Goal: Task Accomplishment & Management: Use online tool/utility

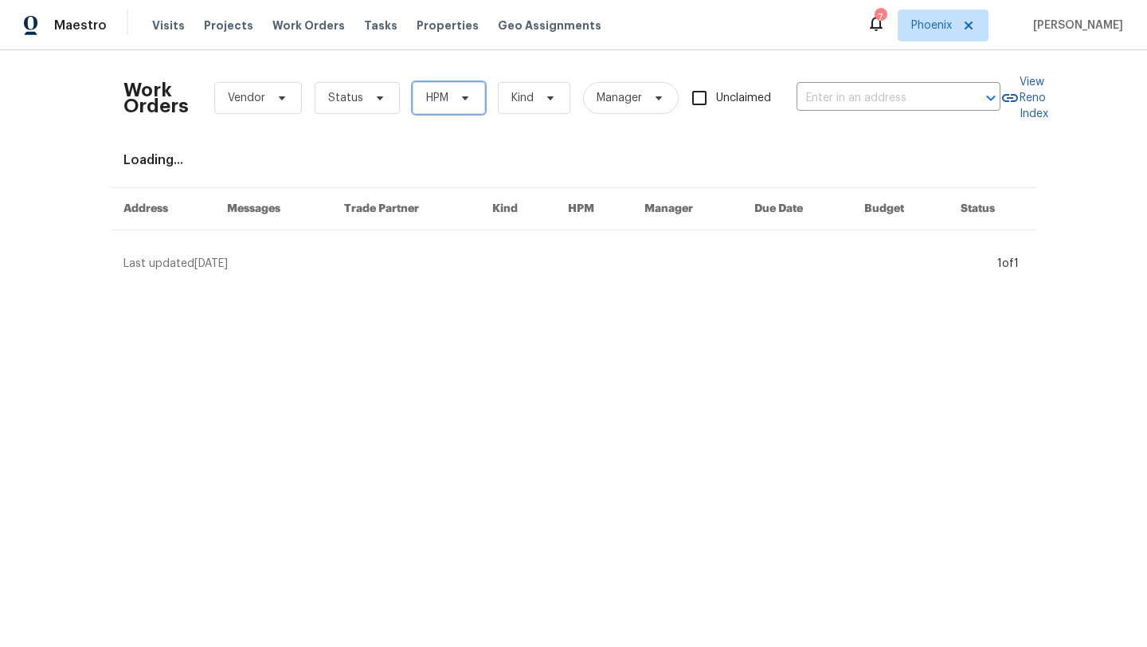
click at [437, 96] on span "HPM" at bounding box center [437, 98] width 22 height 16
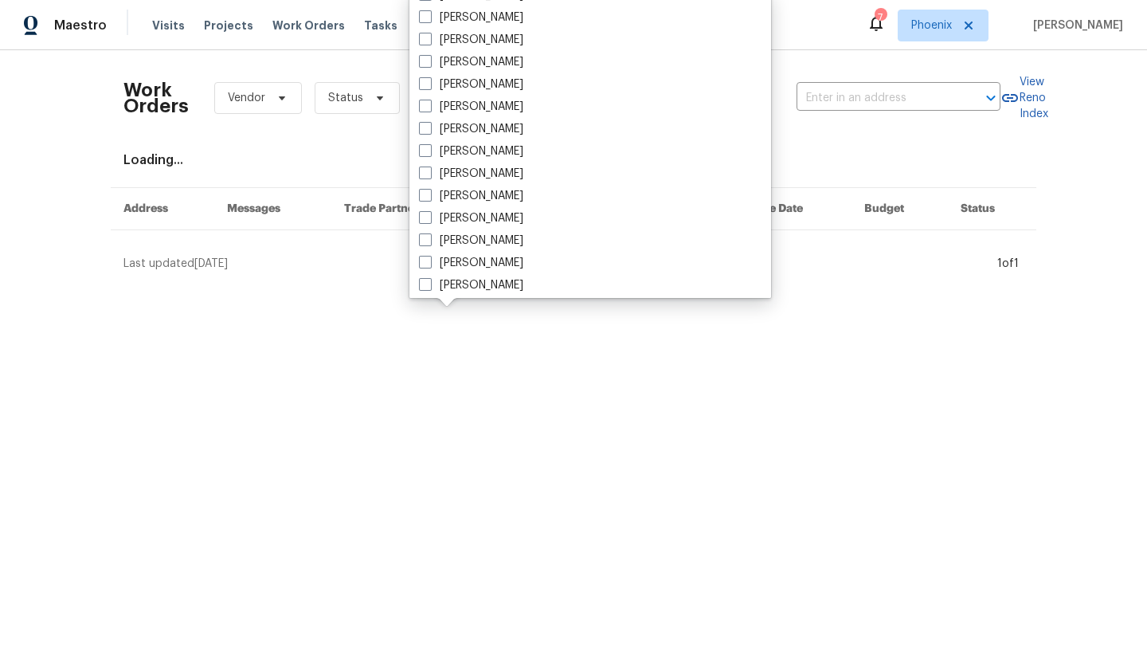
scroll to position [956, 0]
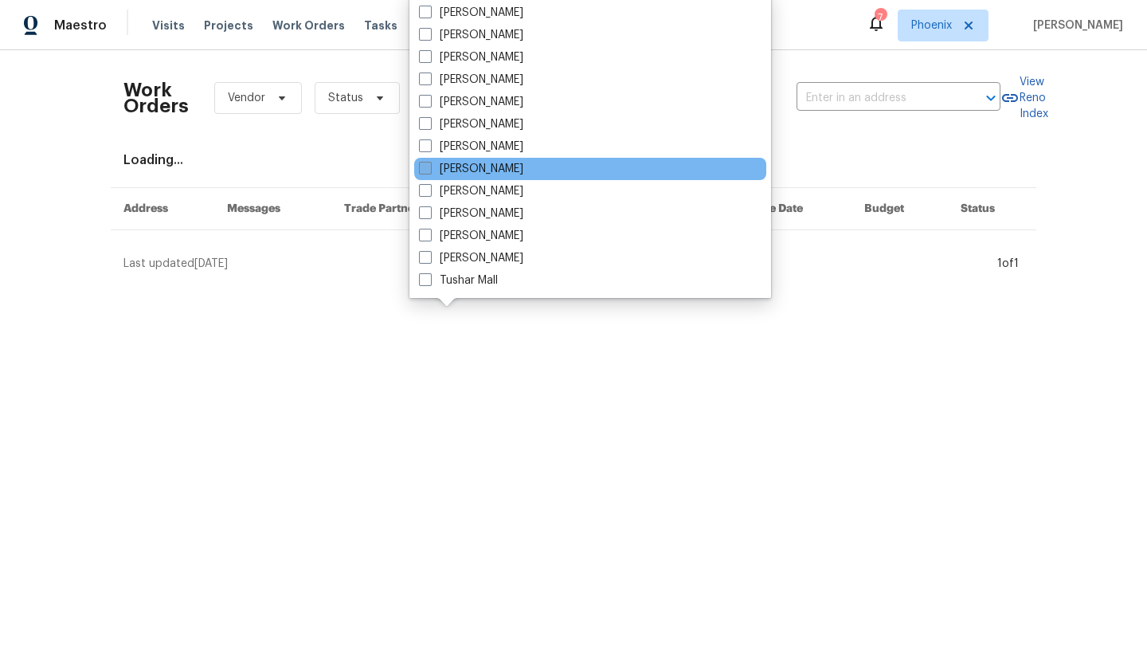
click at [425, 170] on span at bounding box center [425, 168] width 13 height 13
click at [425, 170] on input "[PERSON_NAME]" at bounding box center [424, 166] width 10 height 10
checkbox input "true"
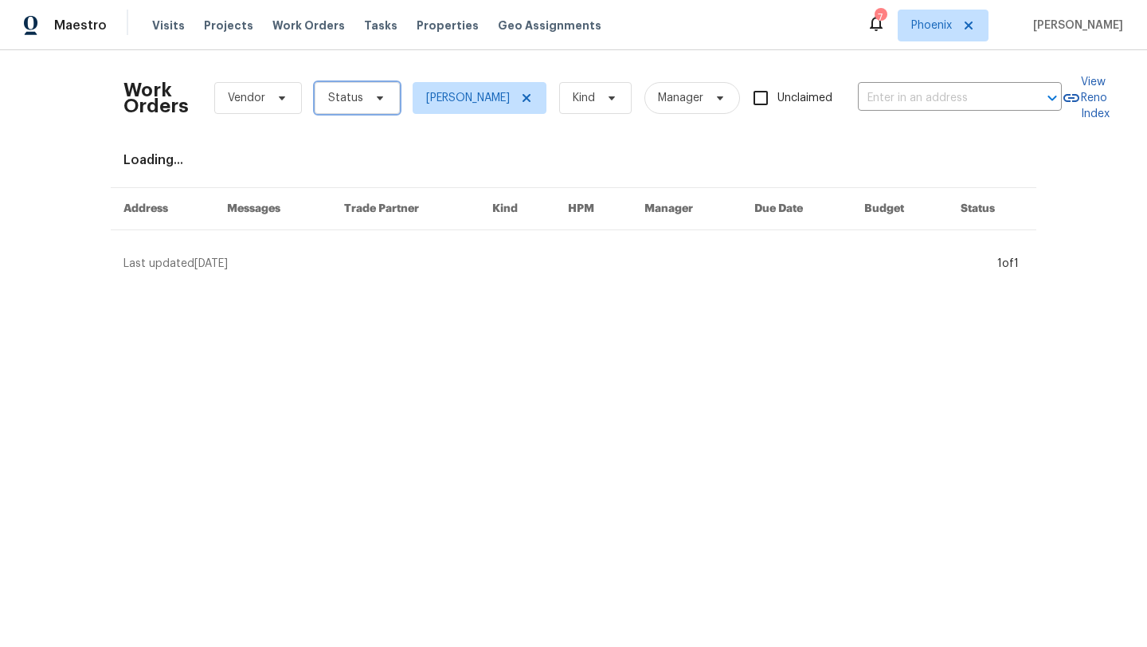
click at [358, 108] on span "Status" at bounding box center [357, 98] width 85 height 32
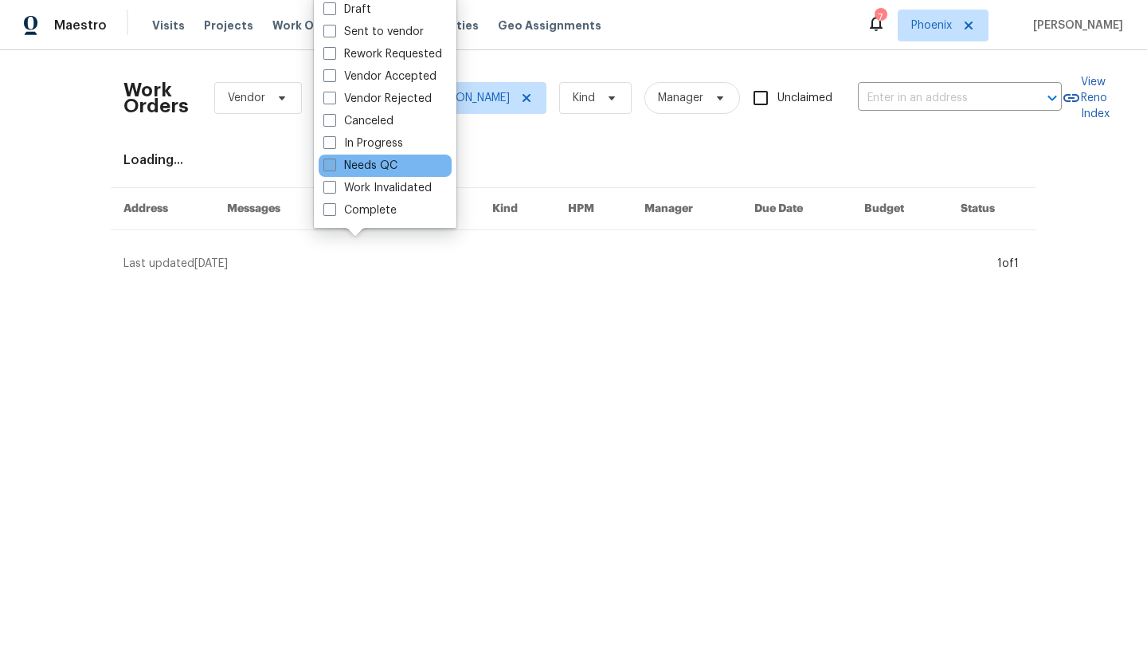
click at [324, 161] on span at bounding box center [330, 165] width 13 height 13
click at [324, 161] on input "Needs QC" at bounding box center [329, 163] width 10 height 10
checkbox input "true"
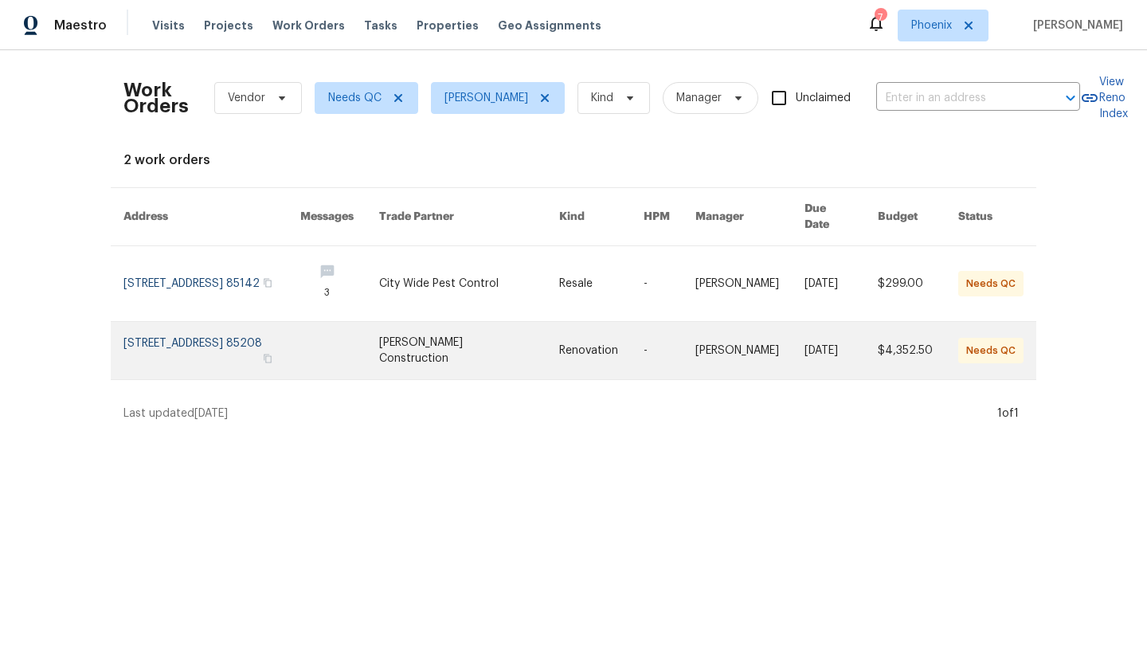
click at [226, 326] on link at bounding box center [212, 350] width 177 height 57
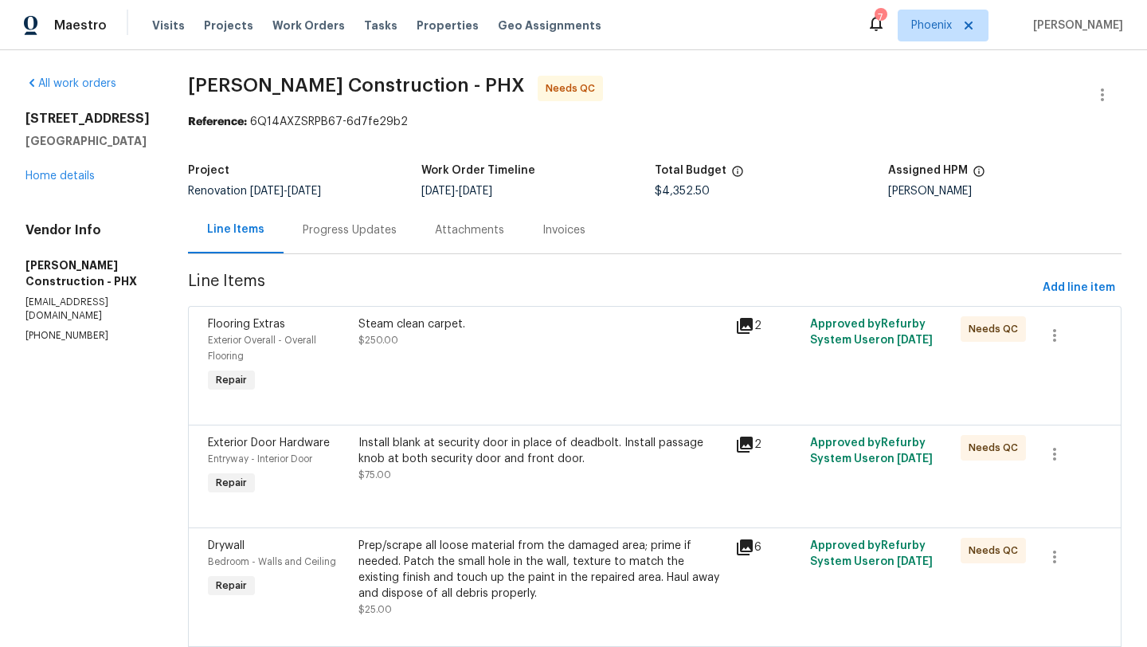
click at [382, 308] on div "Flooring Extras Exterior Overall - Overall Flooring Repair Steam clean carpet. …" at bounding box center [655, 365] width 934 height 119
click at [385, 318] on div "Steam clean carpet." at bounding box center [542, 324] width 367 height 16
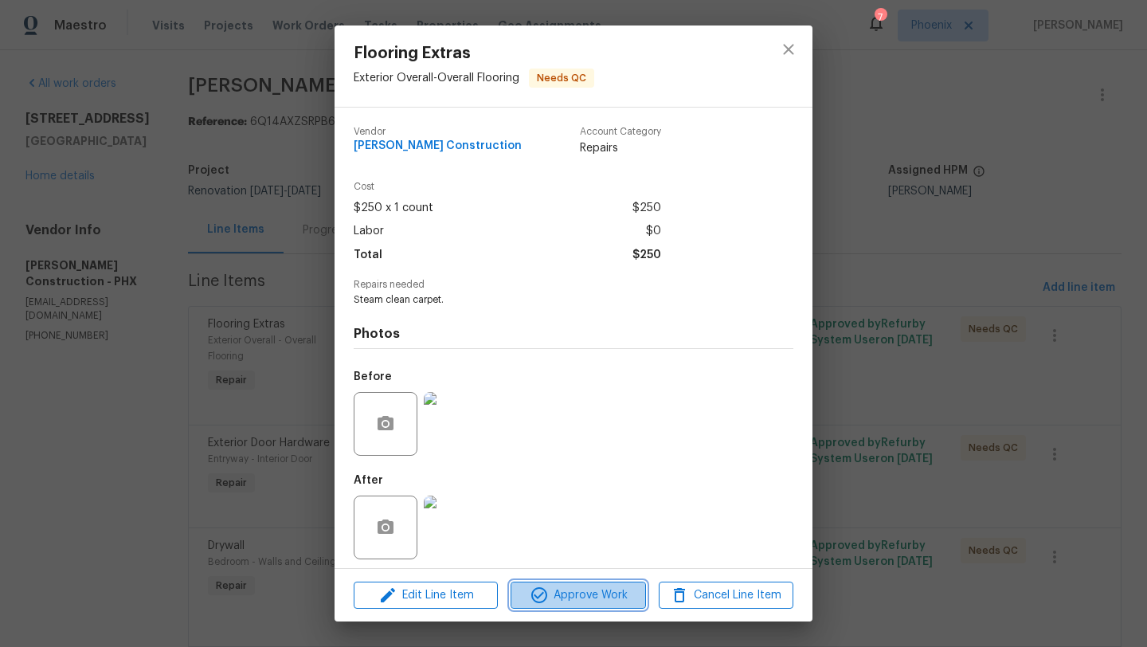
click at [596, 597] on span "Approve Work" at bounding box center [578, 596] width 125 height 20
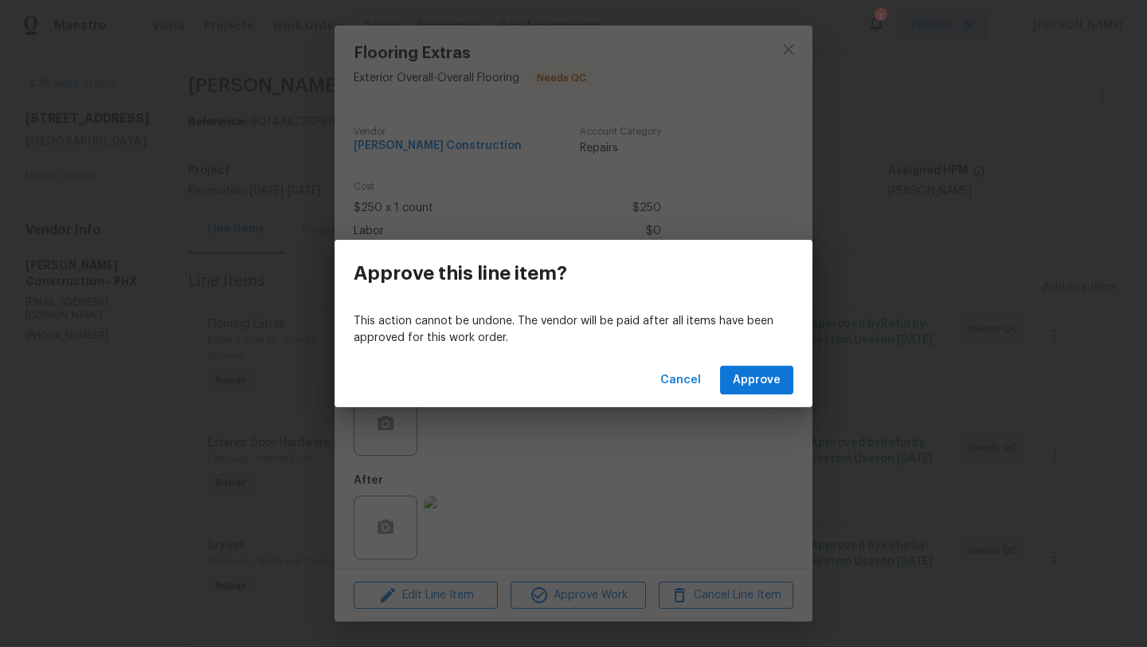
click at [759, 336] on p "This action cannot be undone. The vendor will be paid after all items have been…" at bounding box center [574, 329] width 440 height 33
click at [758, 388] on span "Approve" at bounding box center [757, 381] width 48 height 20
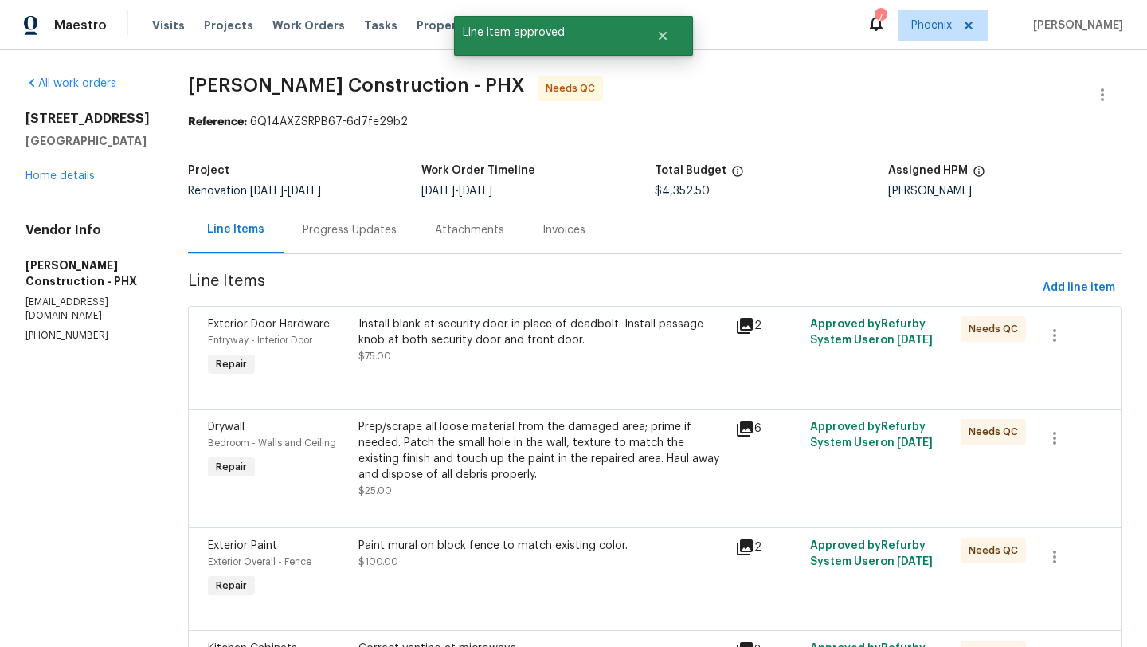
click at [488, 312] on div "Install blank at security door in place of deadbolt. Install passage knob at bo…" at bounding box center [542, 348] width 377 height 73
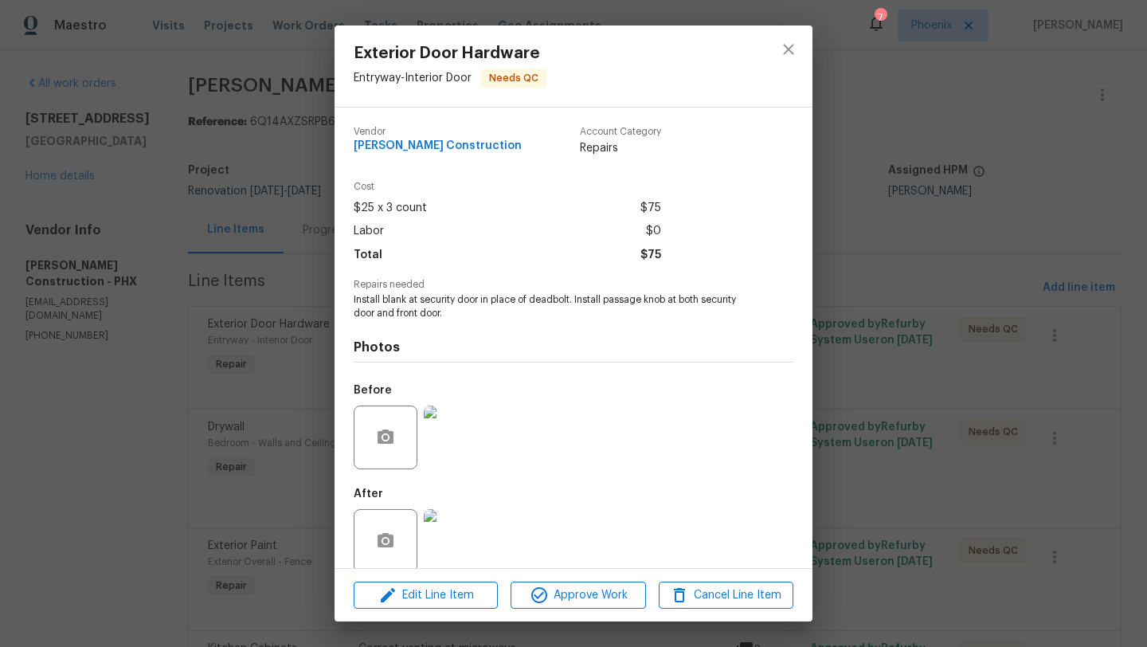
scroll to position [21, 0]
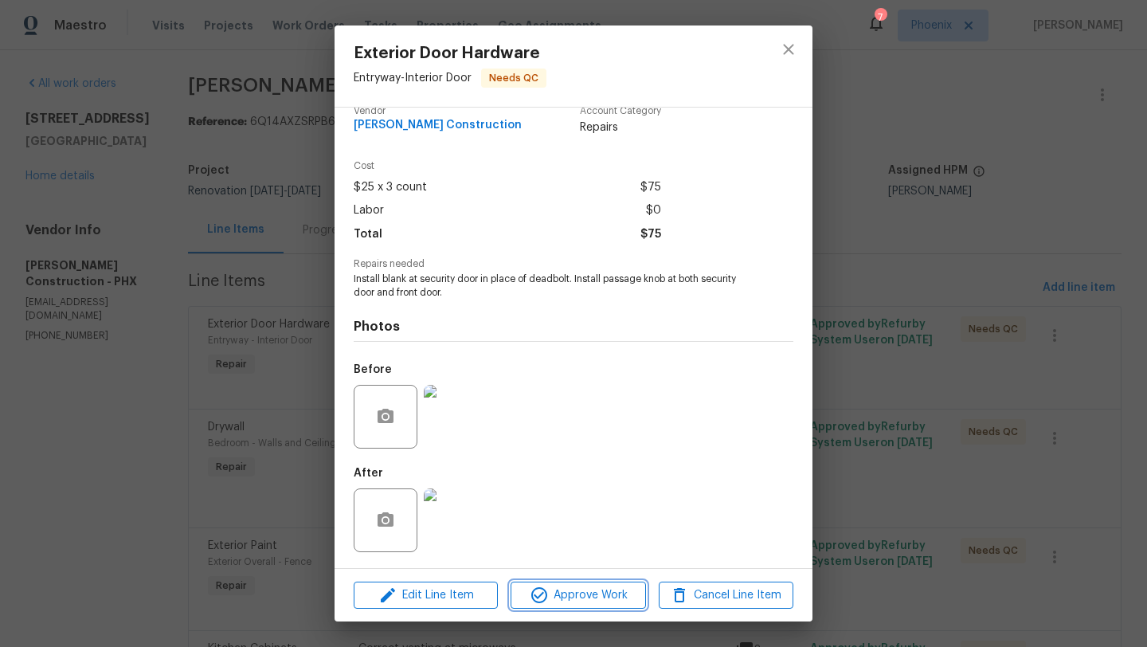
click at [598, 602] on span "Approve Work" at bounding box center [578, 596] width 125 height 20
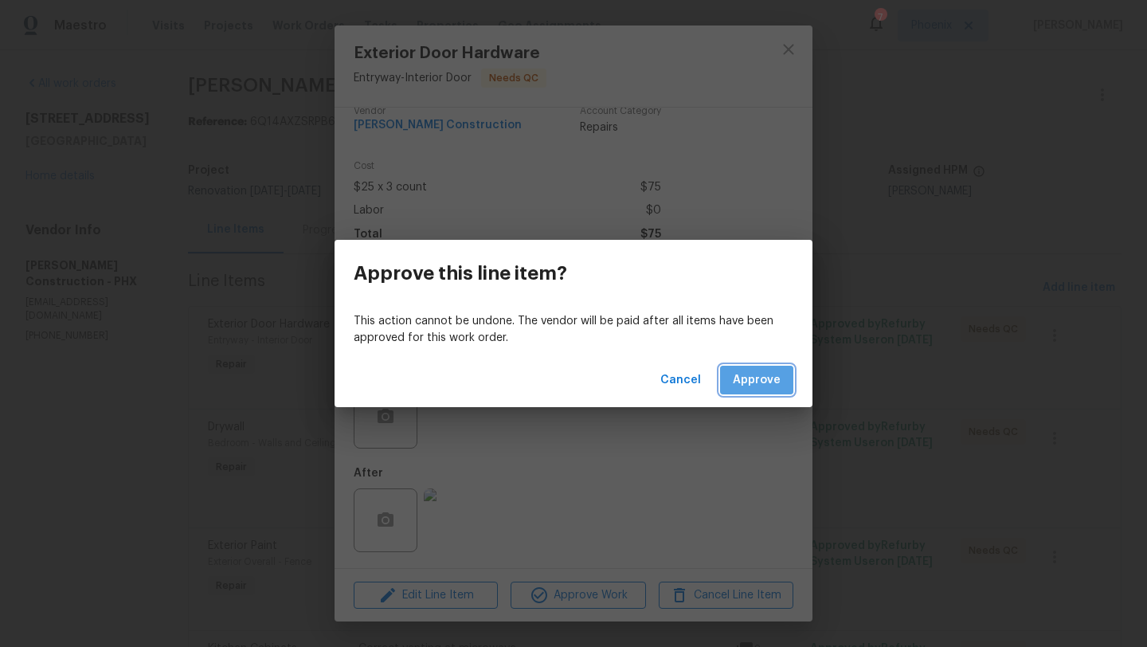
click at [766, 385] on span "Approve" at bounding box center [757, 381] width 48 height 20
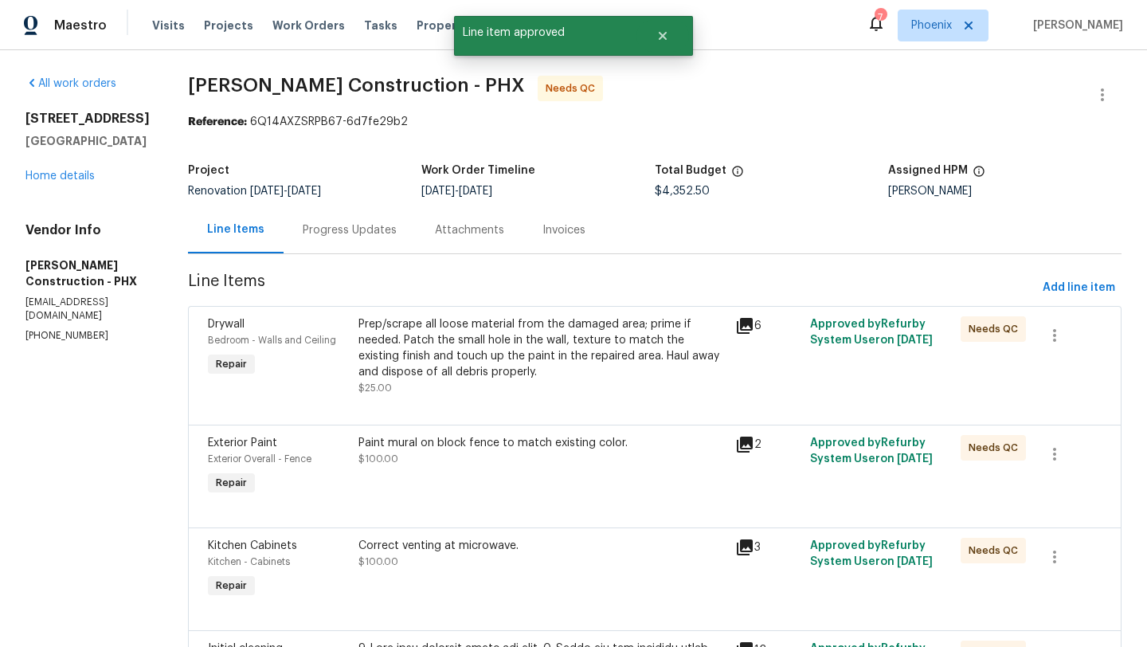
click at [472, 375] on div "Prep/scrape all loose material from the damaged area; prime if needed. Patch th…" at bounding box center [542, 348] width 367 height 64
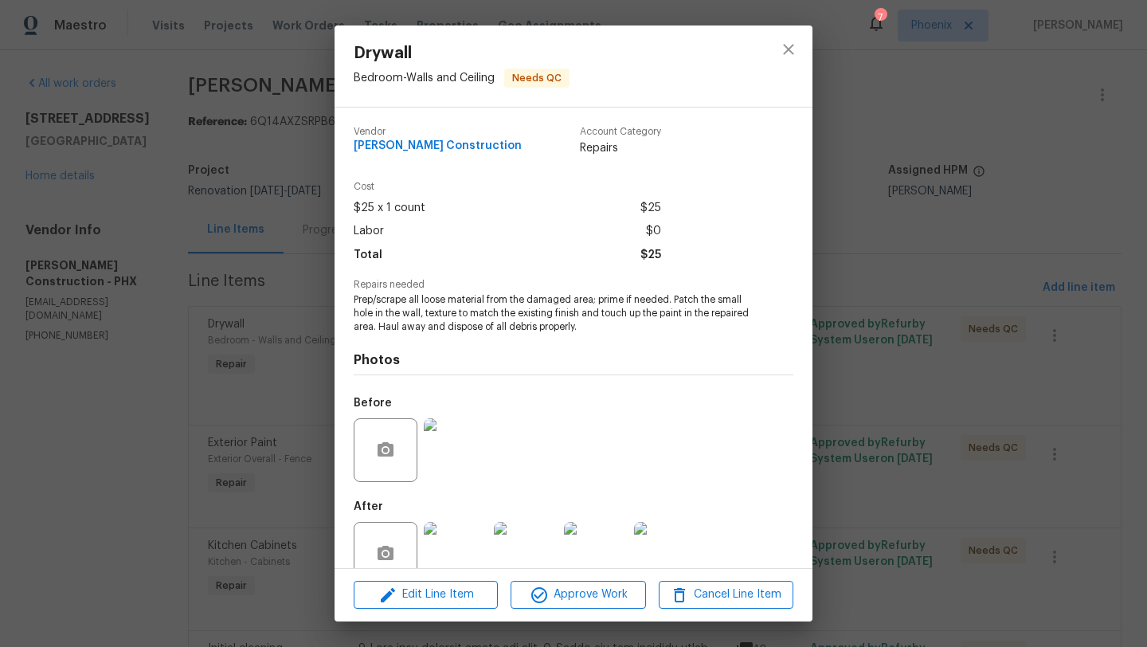
scroll to position [34, 0]
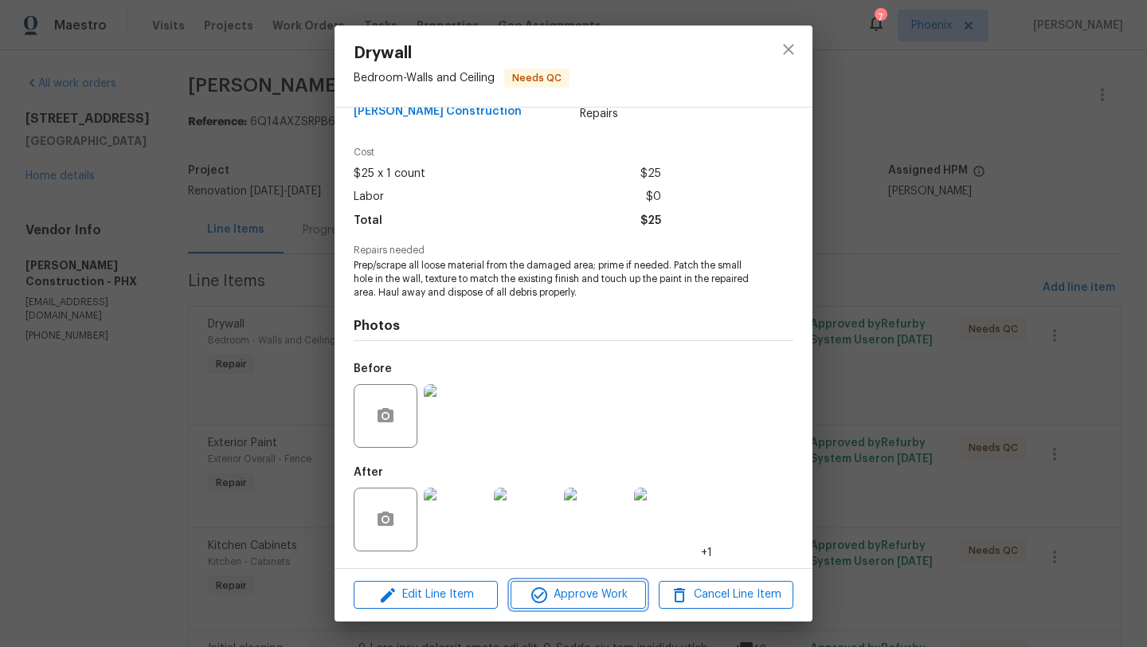
click at [591, 601] on span "Approve Work" at bounding box center [578, 595] width 125 height 20
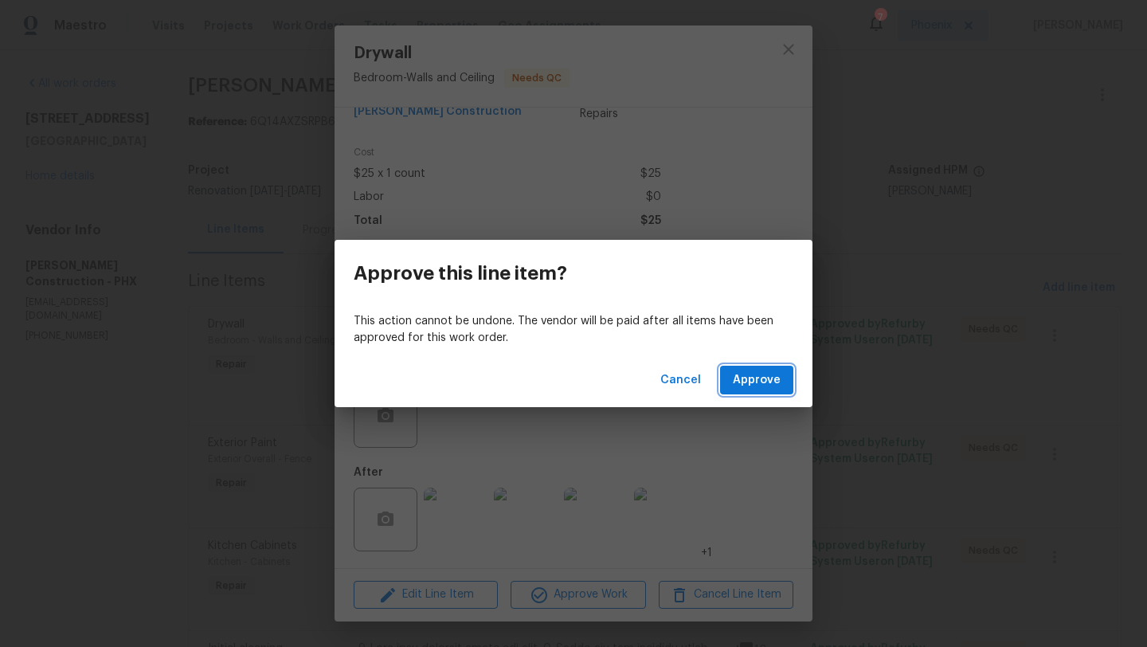
click at [747, 380] on span "Approve" at bounding box center [757, 381] width 48 height 20
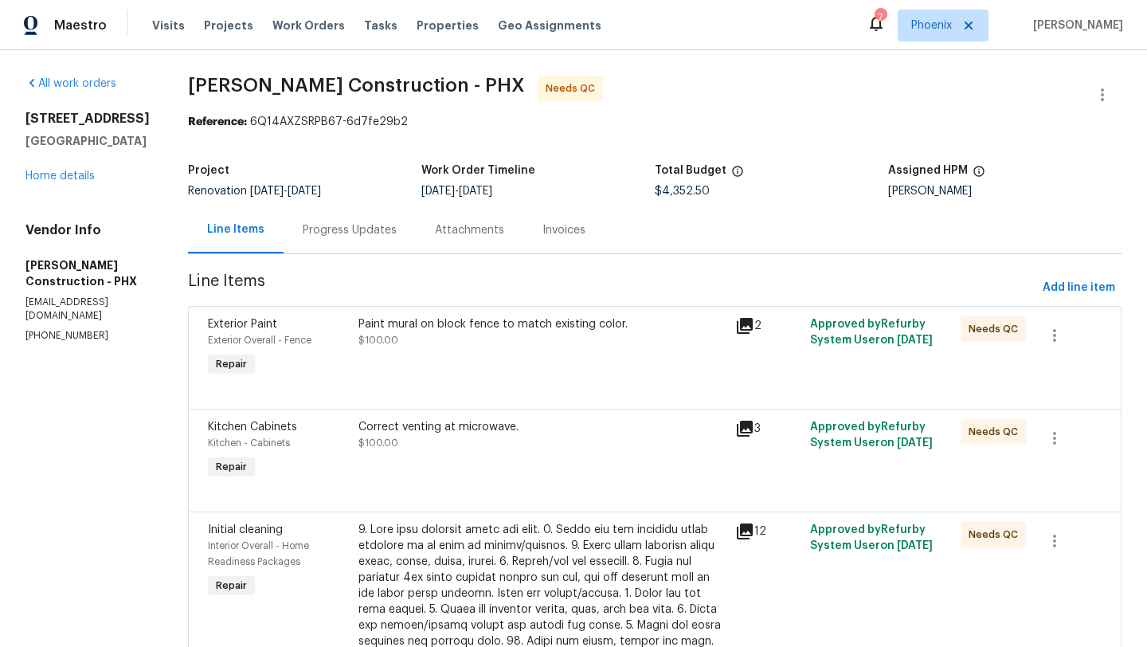
click at [480, 328] on div "Paint mural on block fence to match existing color." at bounding box center [542, 324] width 367 height 16
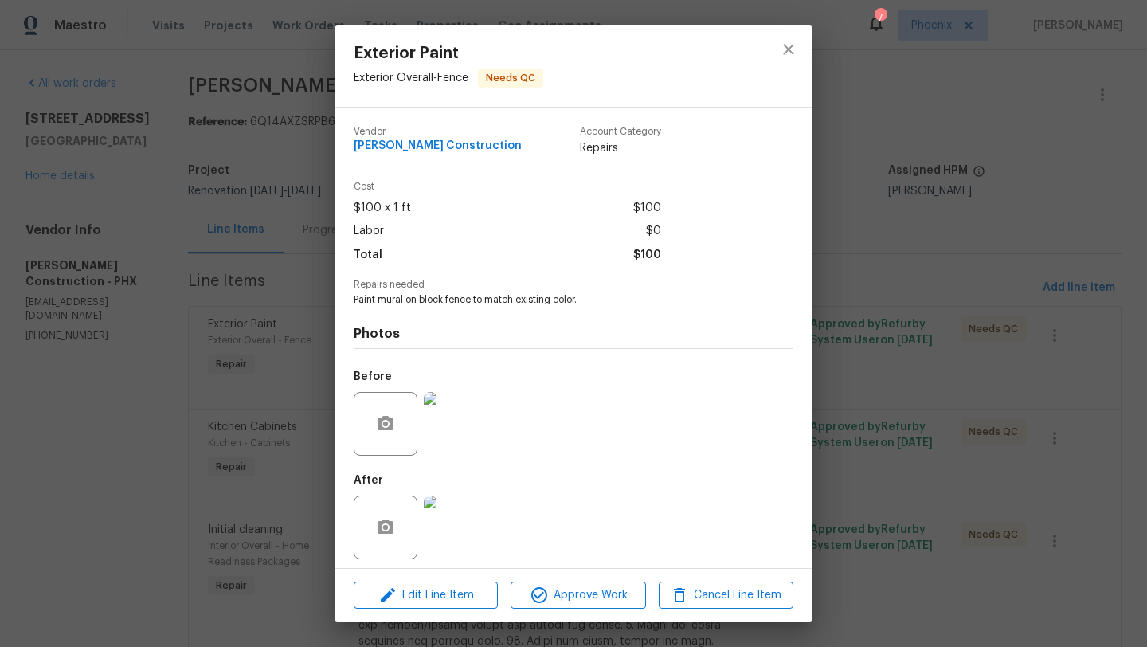
scroll to position [7, 0]
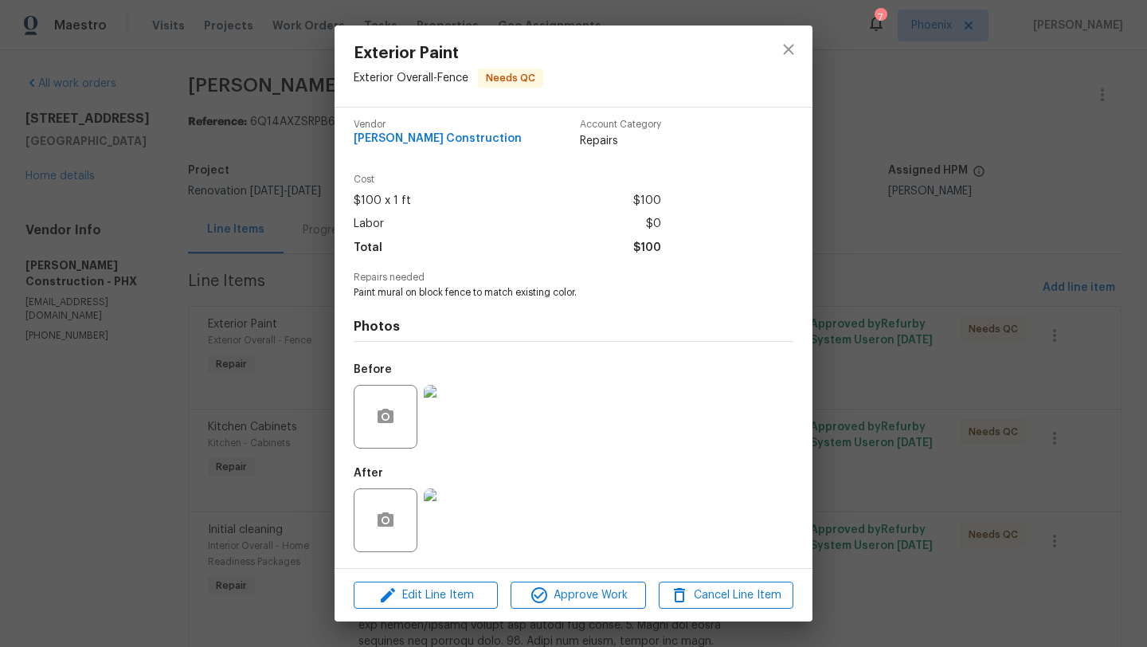
click at [453, 517] on img at bounding box center [456, 520] width 64 height 64
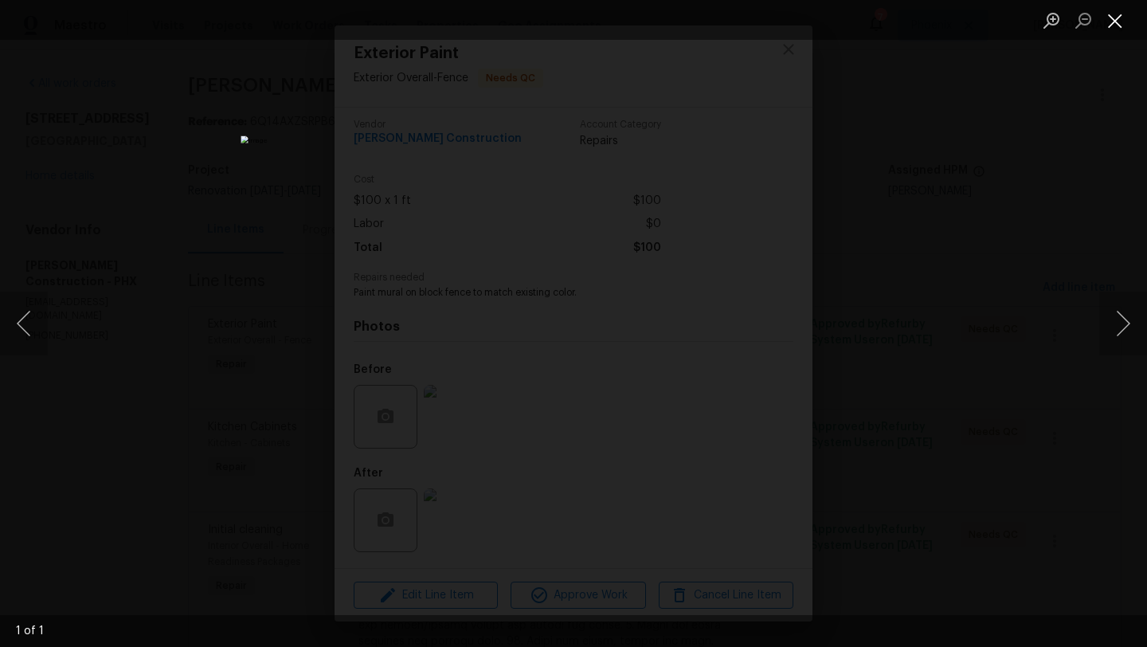
click at [1115, 25] on button "Close lightbox" at bounding box center [1116, 20] width 32 height 28
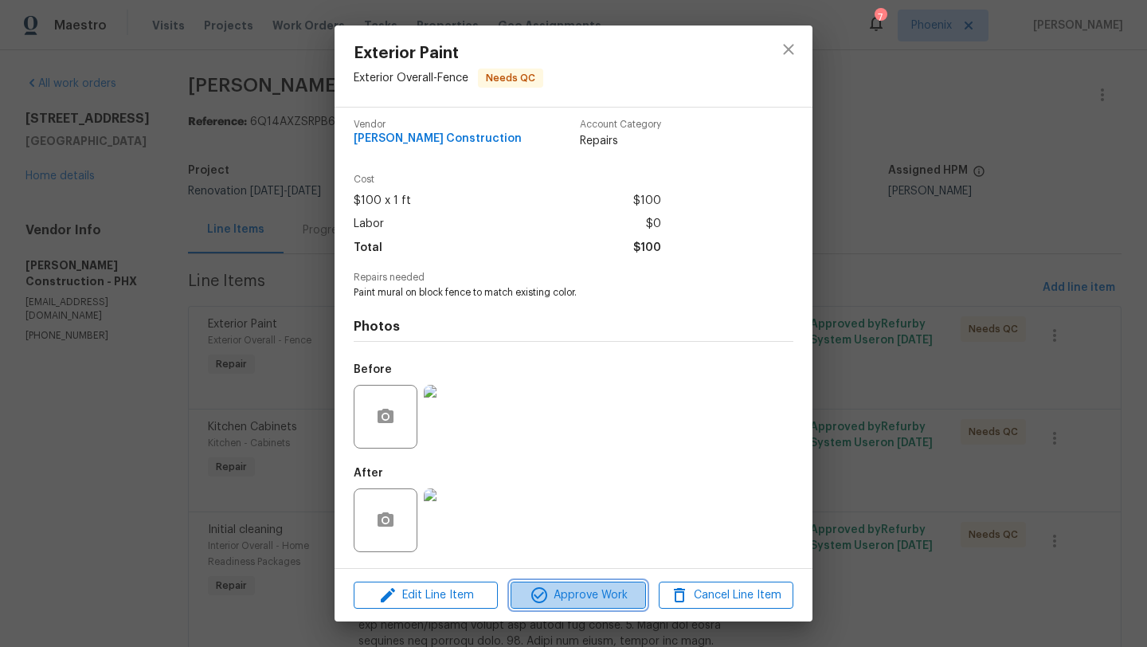
click at [596, 597] on span "Approve Work" at bounding box center [578, 596] width 125 height 20
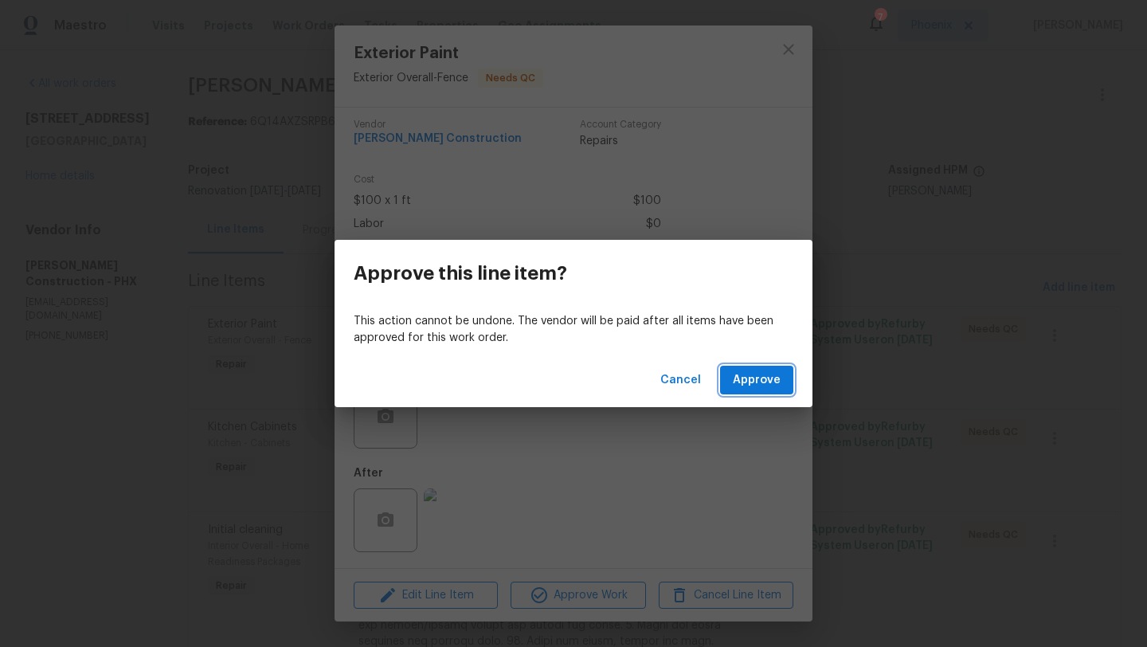
click at [760, 385] on span "Approve" at bounding box center [757, 381] width 48 height 20
click at [767, 382] on span "Loading..." at bounding box center [753, 381] width 55 height 20
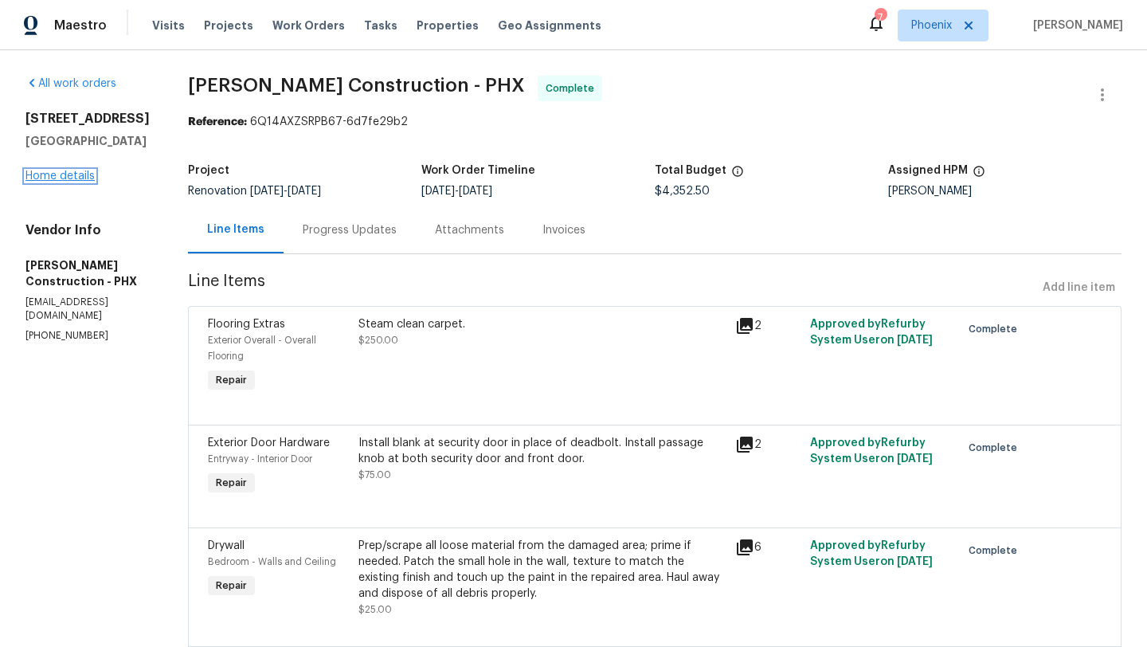
click at [79, 182] on link "Home details" at bounding box center [59, 176] width 69 height 11
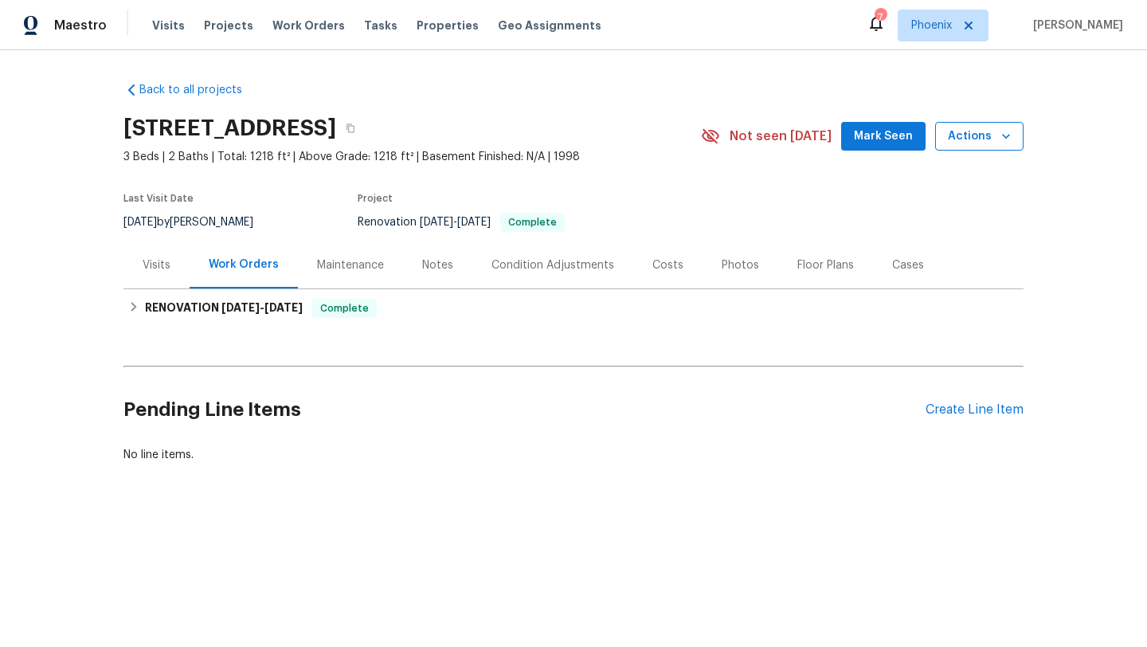
click at [959, 145] on span "Actions" at bounding box center [979, 137] width 63 height 20
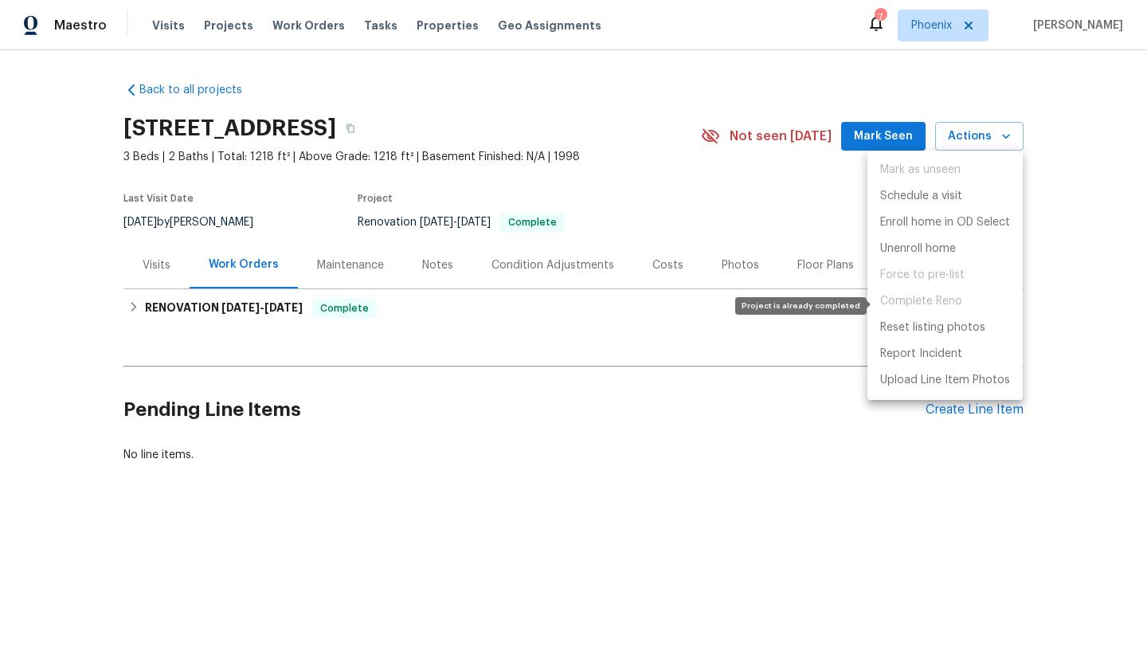
click at [937, 300] on span "Complete Reno" at bounding box center [945, 301] width 155 height 26
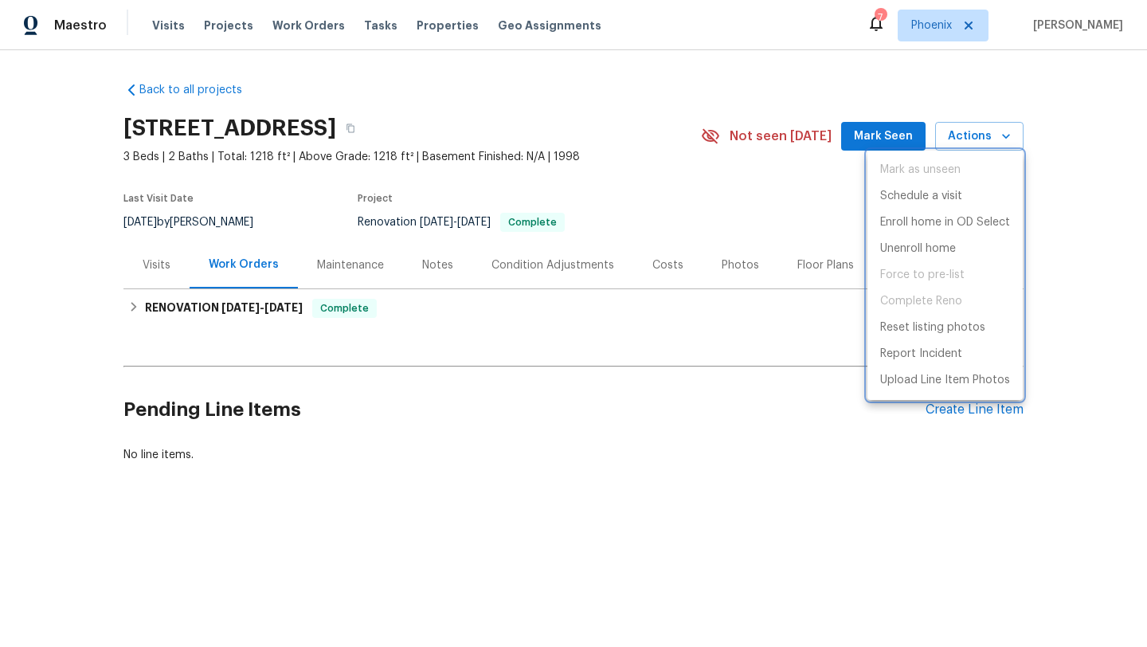
click at [665, 183] on div at bounding box center [573, 323] width 1147 height 647
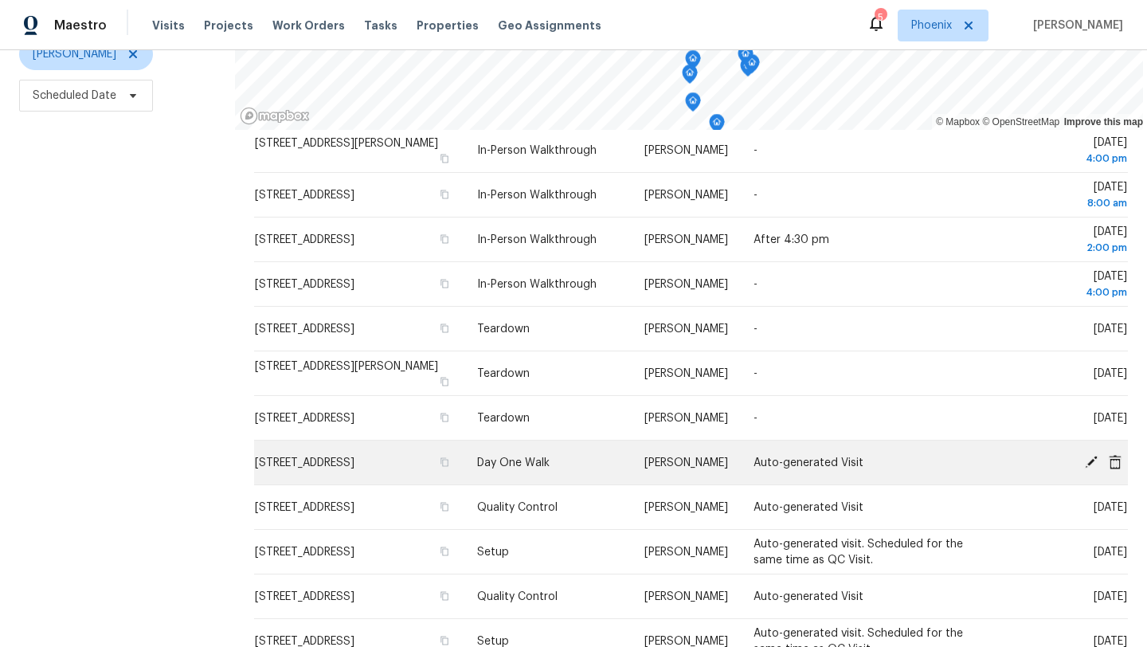
scroll to position [151, 0]
